Goal: Task Accomplishment & Management: Manage account settings

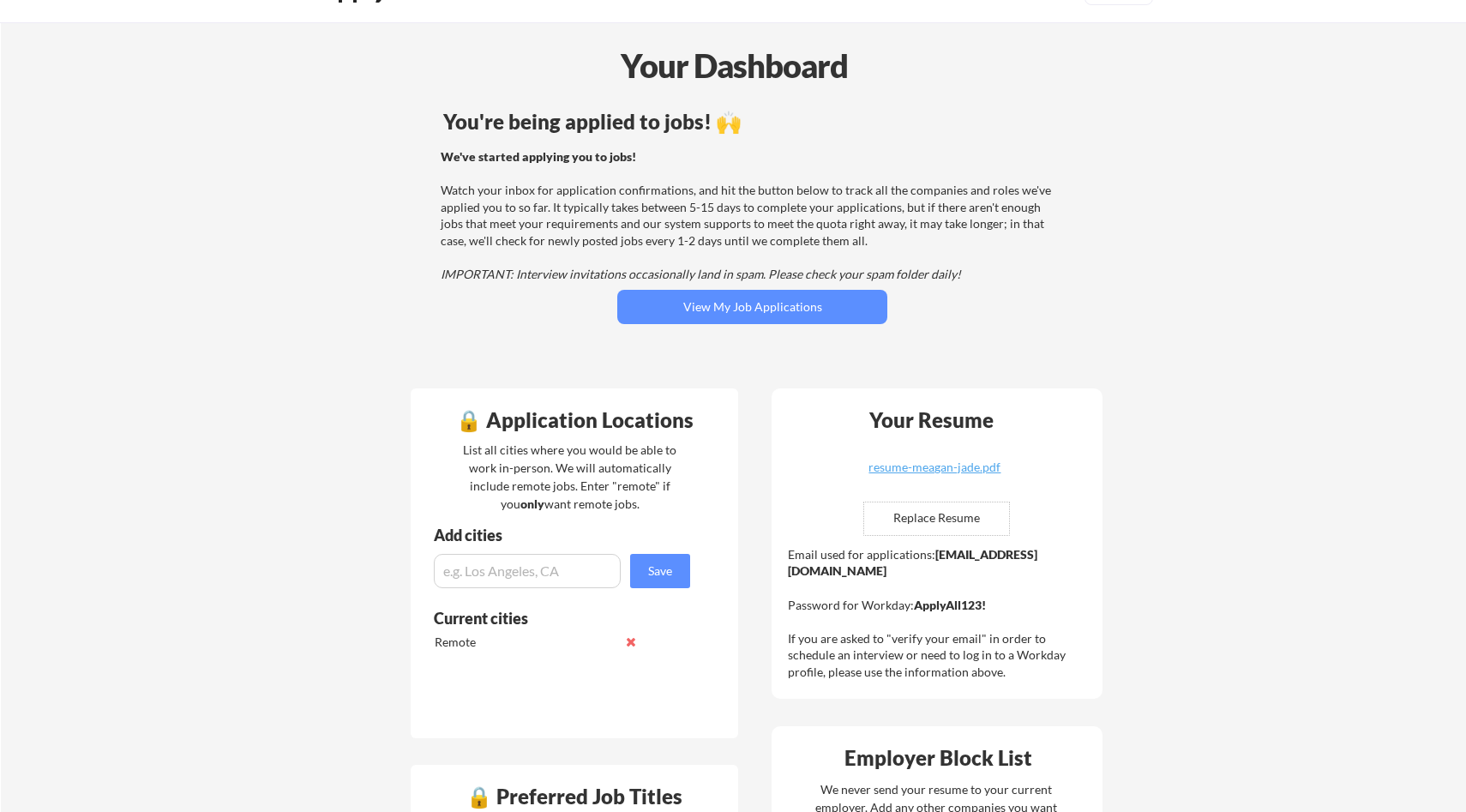
scroll to position [55, 0]
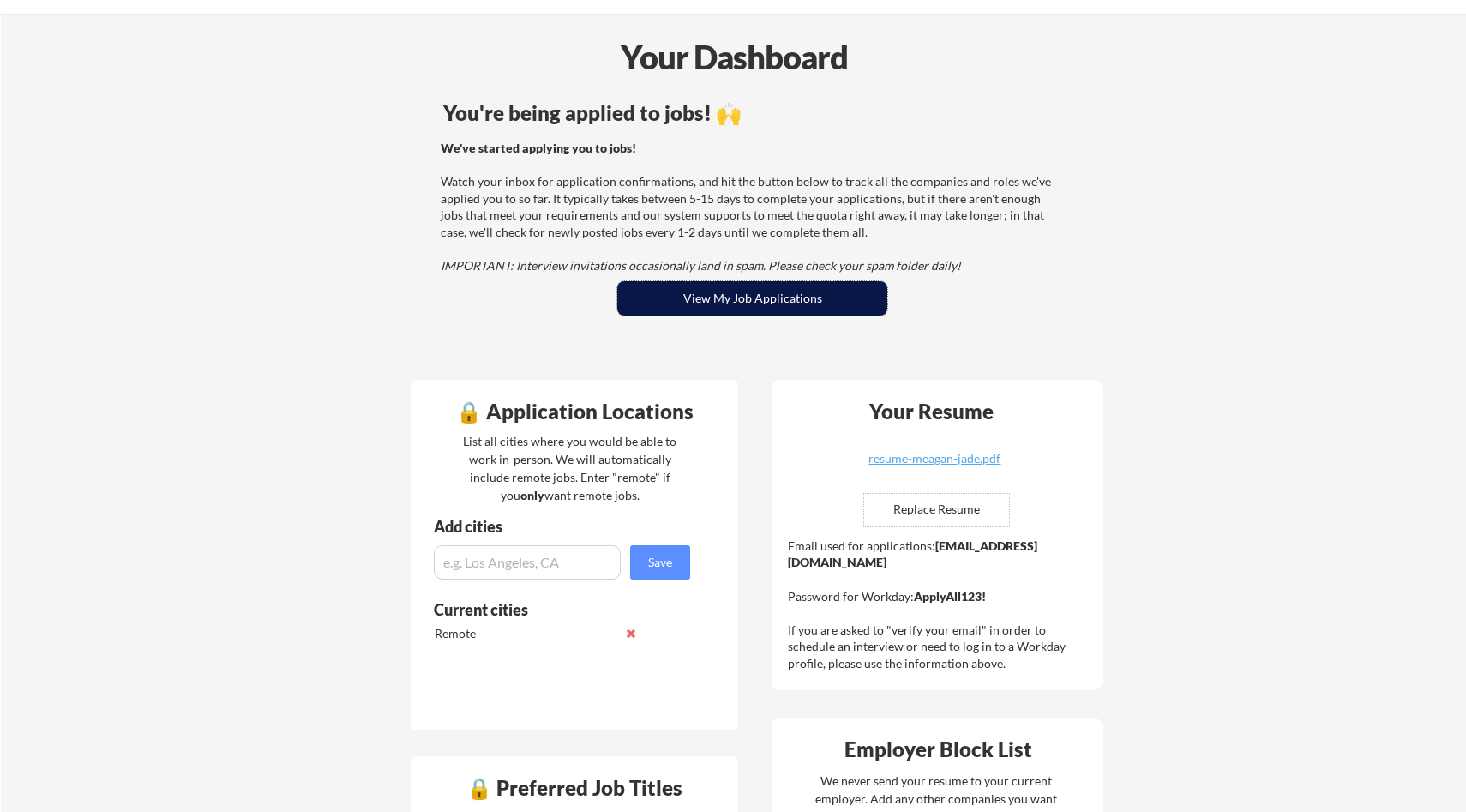
click at [797, 296] on button "View My Job Applications" at bounding box center [752, 298] width 270 height 35
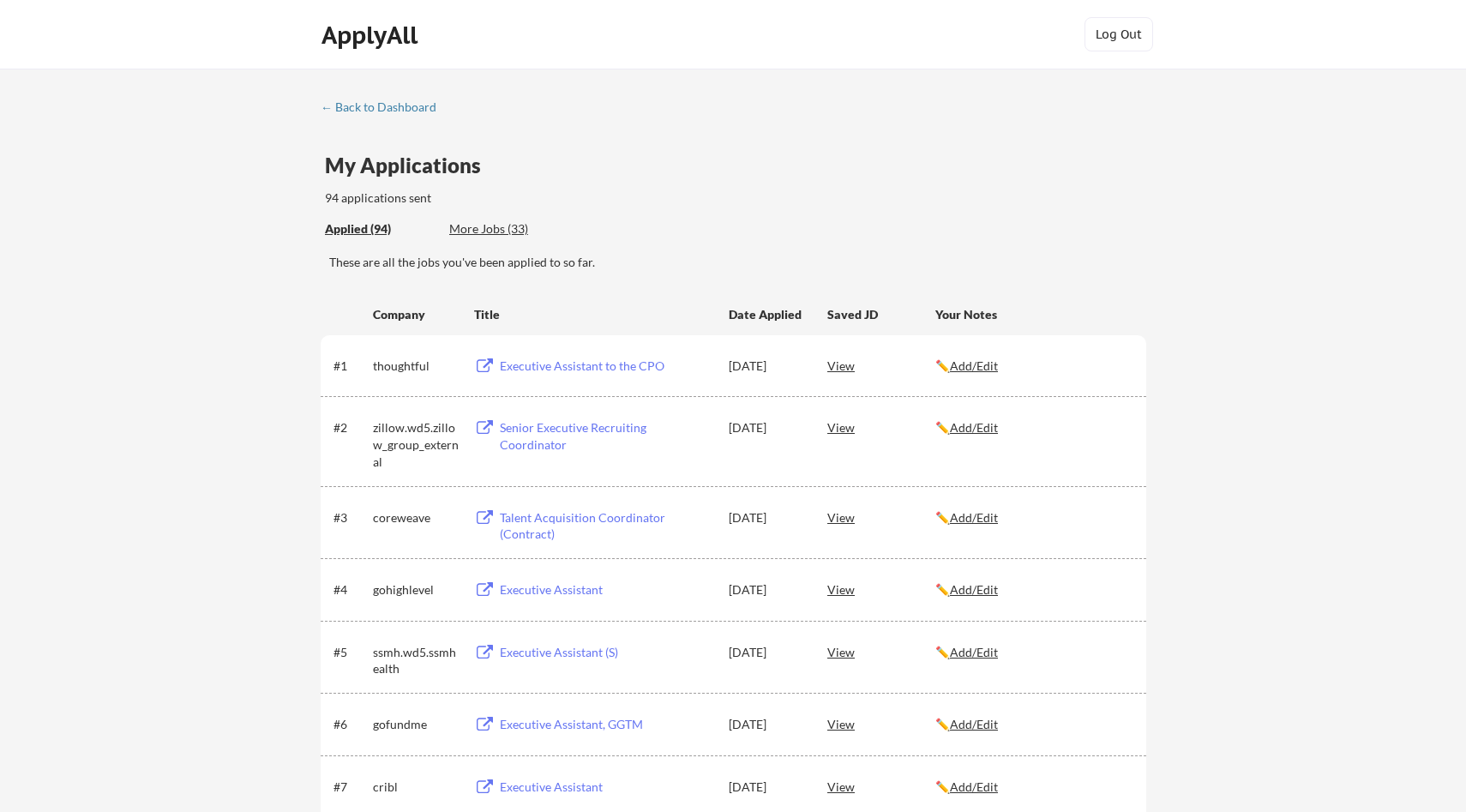
click at [502, 223] on div "More Jobs (33)" at bounding box center [512, 229] width 126 height 17
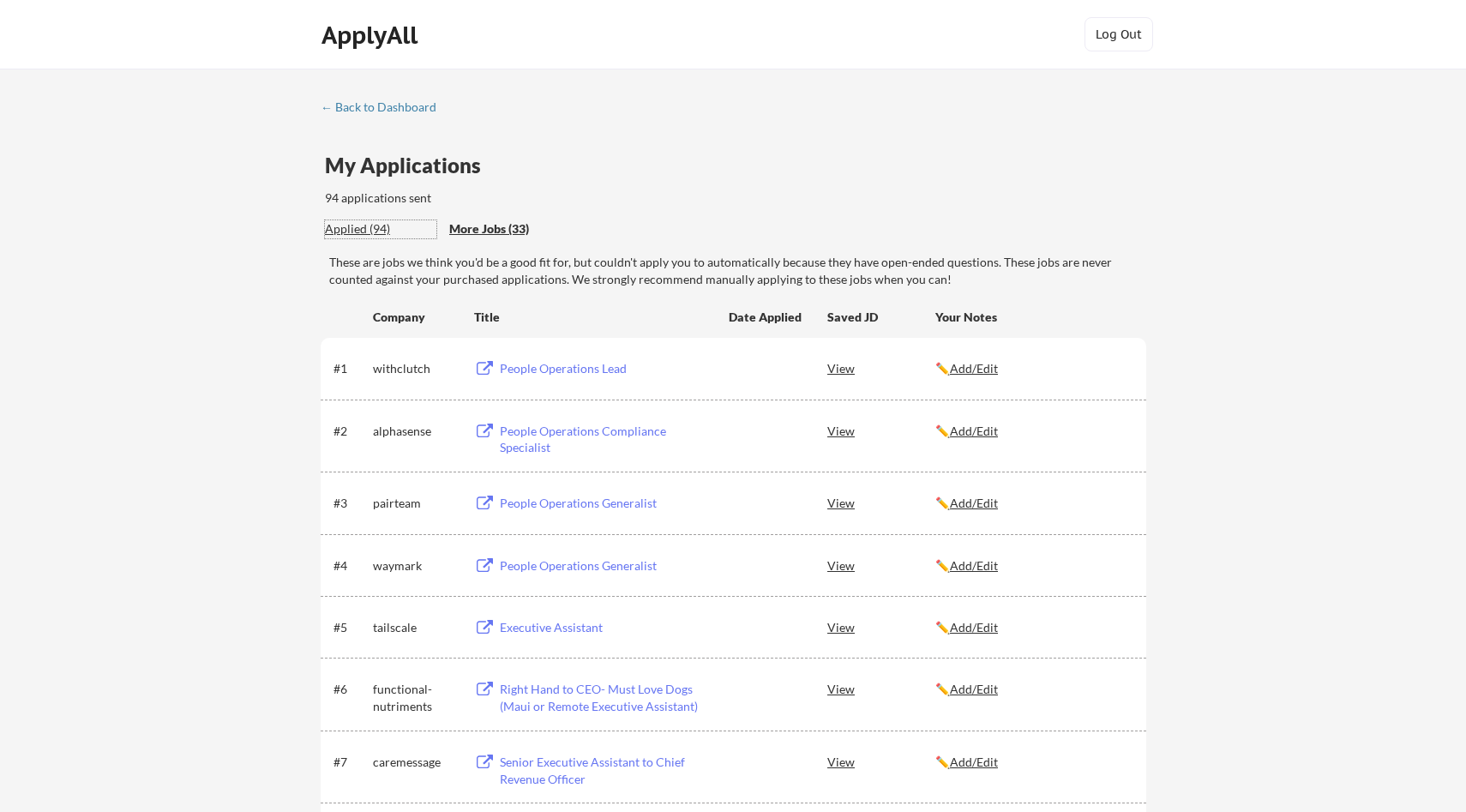
click at [344, 236] on div "Applied (94)" at bounding box center [380, 229] width 111 height 17
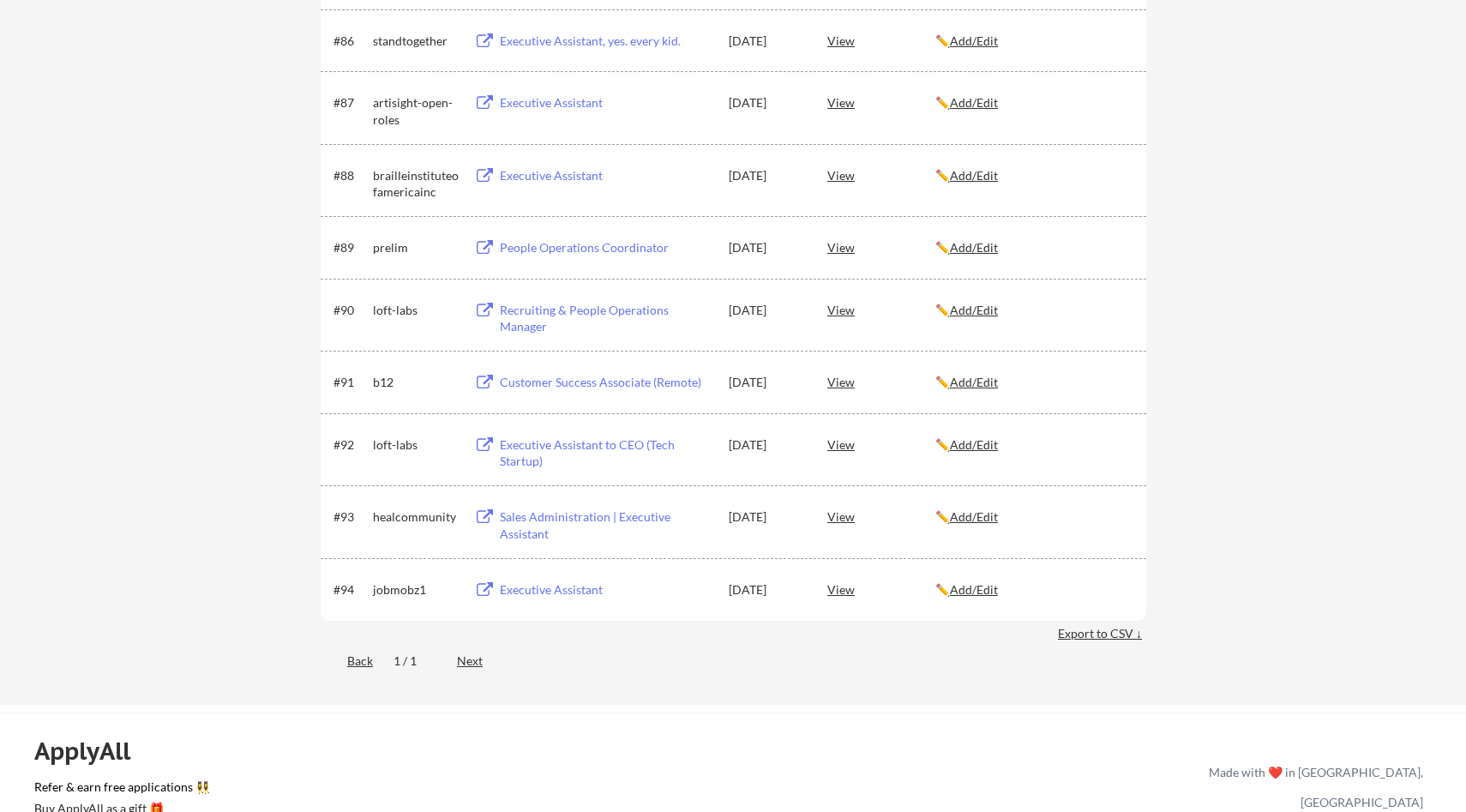
scroll to position [6310, 0]
